Goal: Task Accomplishment & Management: Complete application form

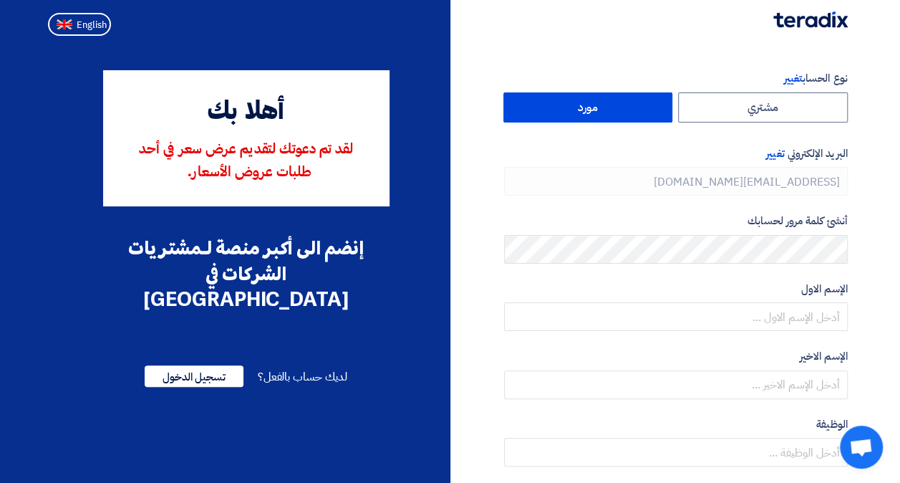
type input "[PHONE_NUMBER]"
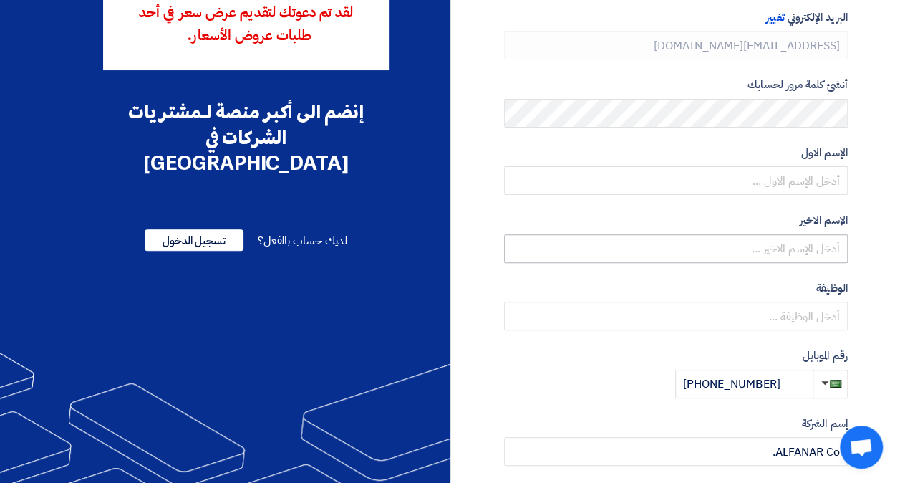
scroll to position [87, 0]
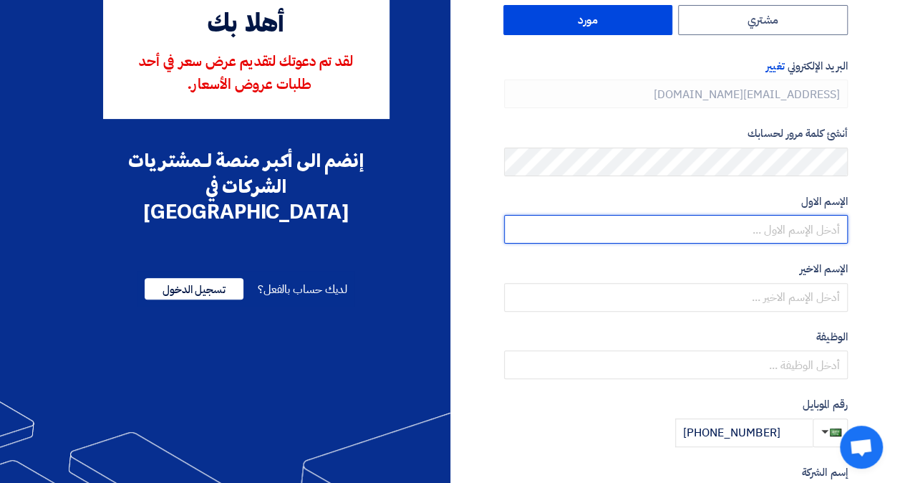
click at [776, 221] on input "text" at bounding box center [676, 229] width 344 height 29
type input "Qasim"
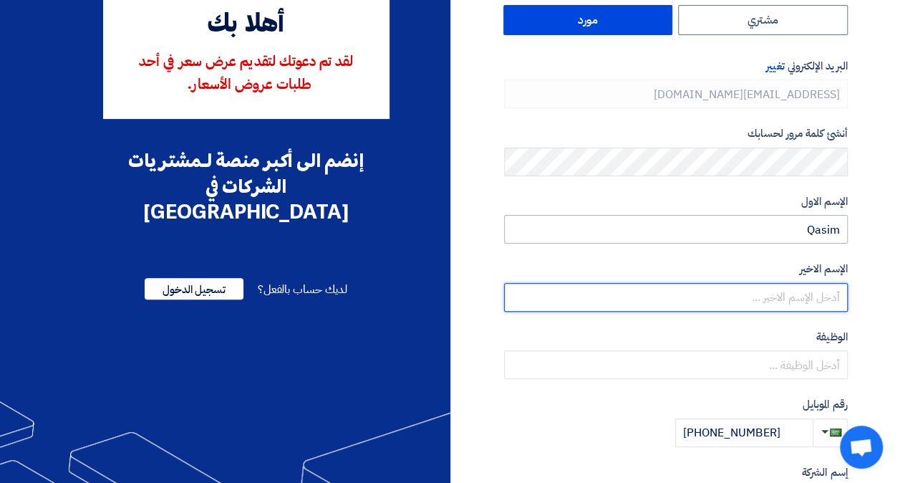
type input "Al Shaikhnasir"
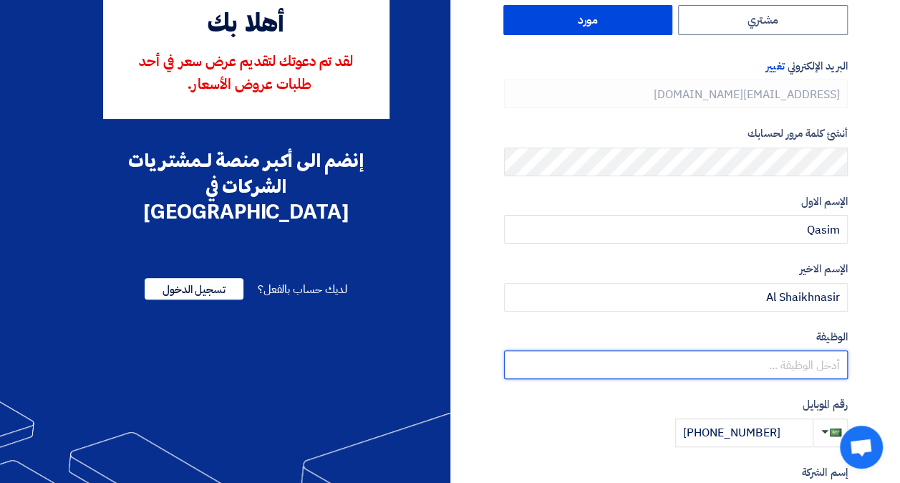
click at [740, 358] on input "text" at bounding box center [676, 364] width 344 height 29
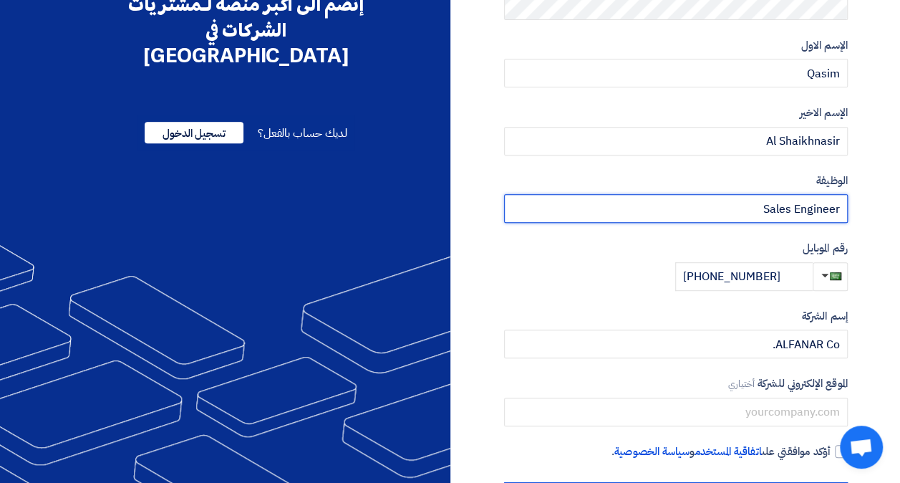
scroll to position [302, 0]
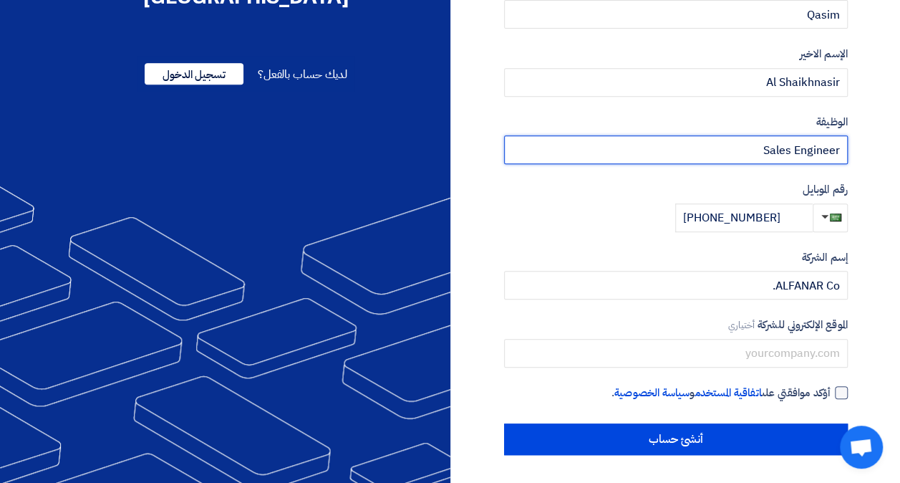
type input "Sales Engineer"
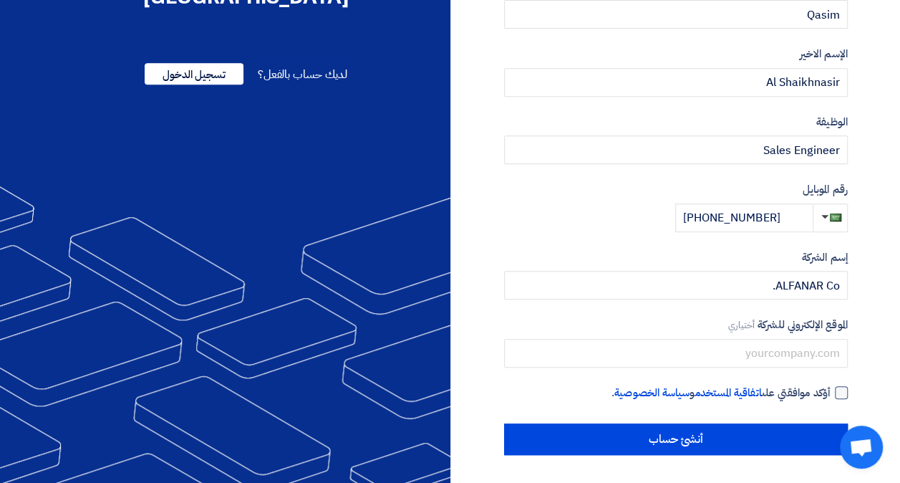
click at [839, 386] on div at bounding box center [841, 392] width 13 height 13
click at [831, 385] on input "أؤكد موافقتي على اتفاقية المستخدم و سياسة الخصوصية ." at bounding box center [659, 399] width 344 height 29
checkbox input "true"
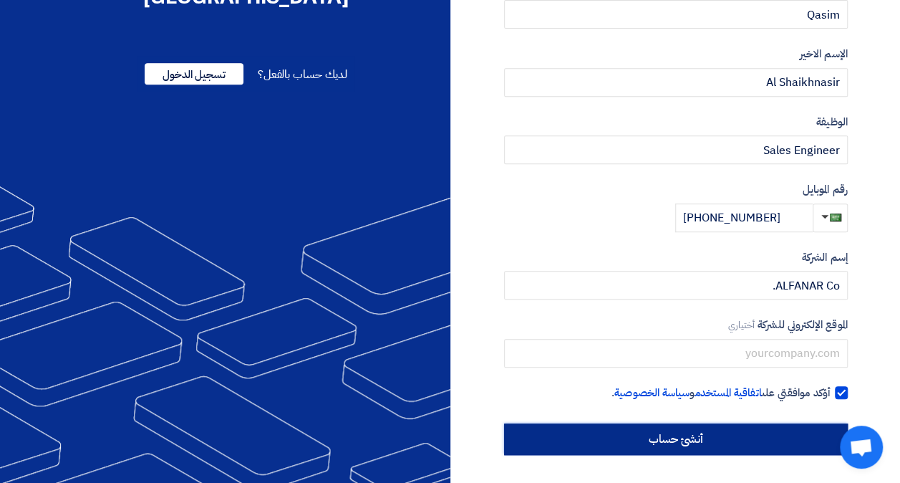
click at [740, 432] on input "أنشئ حساب" at bounding box center [676, 439] width 344 height 32
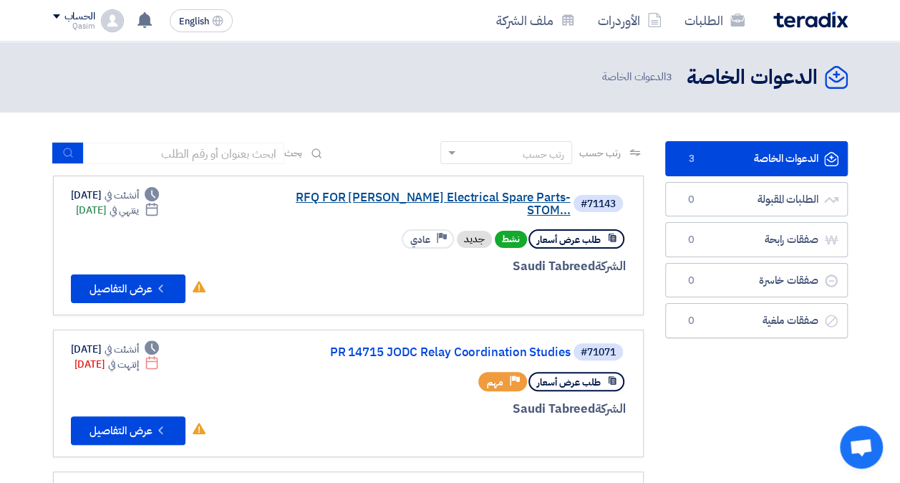
click at [441, 195] on link "RFQ FOR [PERSON_NAME] Electrical Spare Parts-STOM..." at bounding box center [427, 204] width 286 height 26
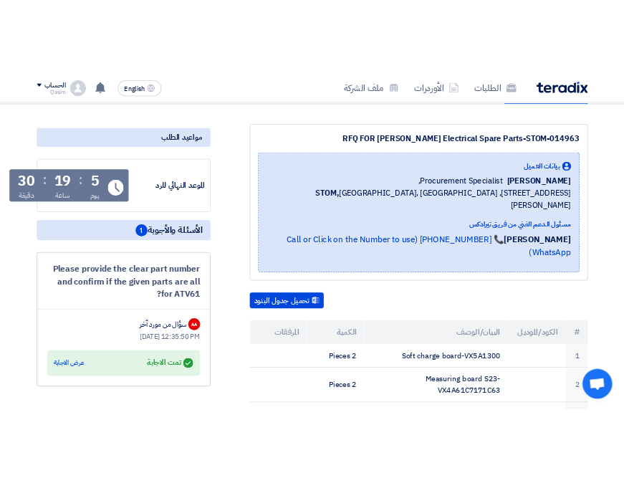
scroll to position [175, 0]
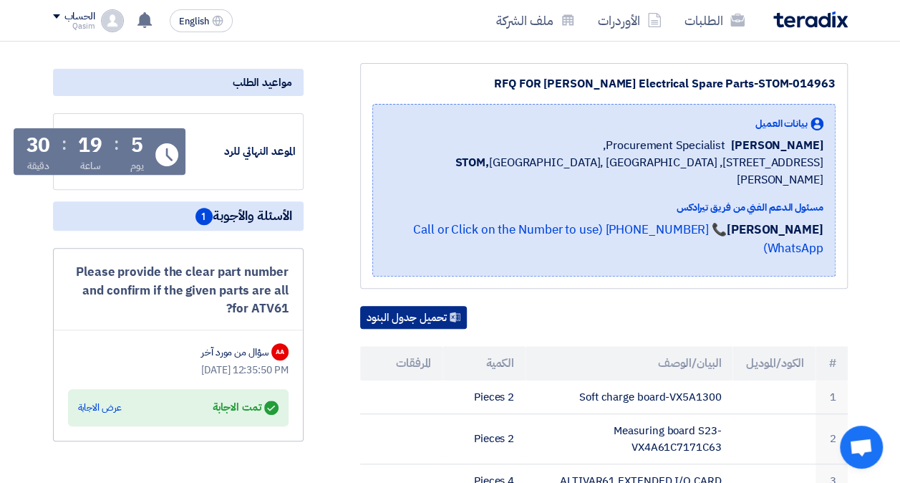
click at [433, 308] on button "تحميل جدول البنود" at bounding box center [413, 317] width 107 height 23
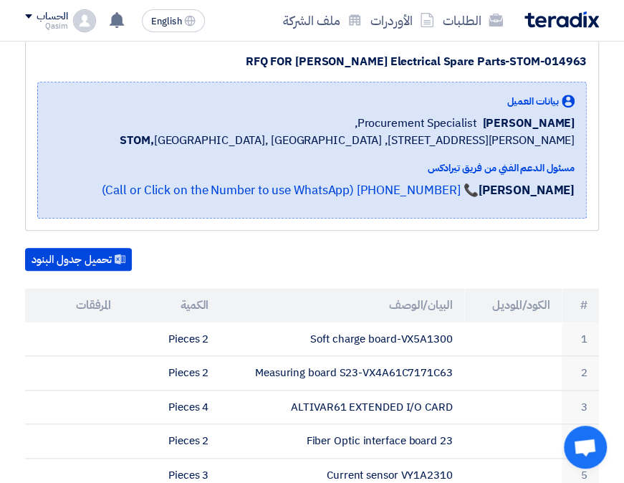
scroll to position [195, 0]
